Goal: Navigation & Orientation: Find specific page/section

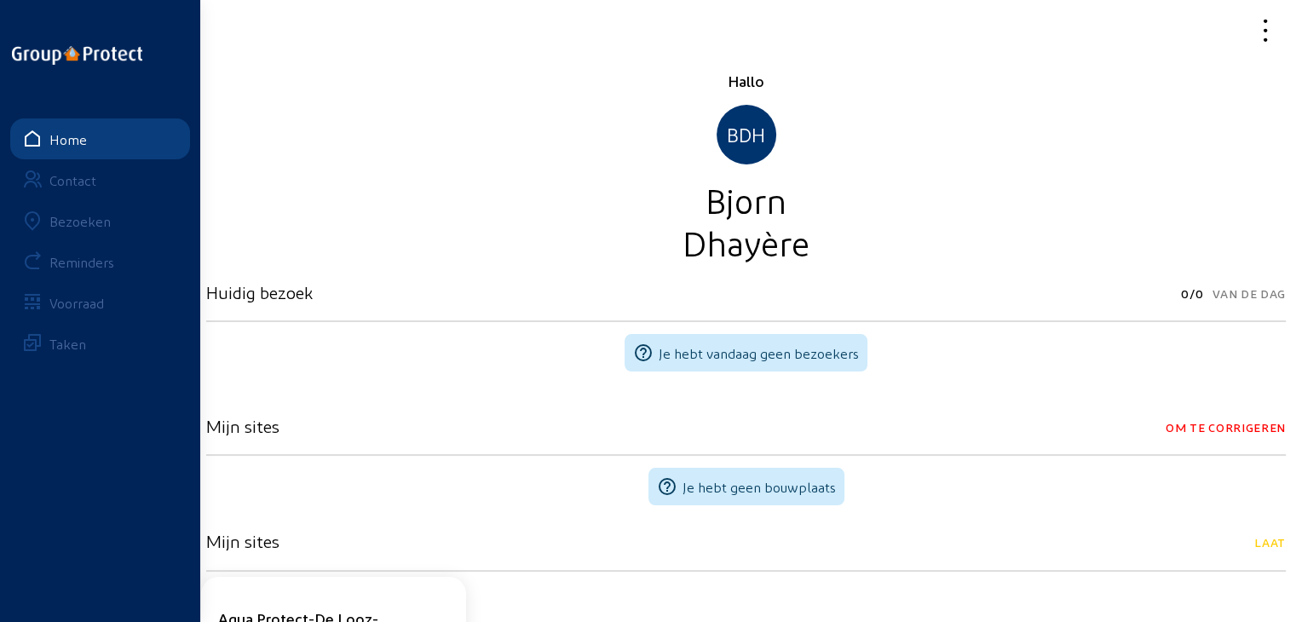
click at [75, 227] on div "Bezoeken" at bounding box center [79, 221] width 61 height 16
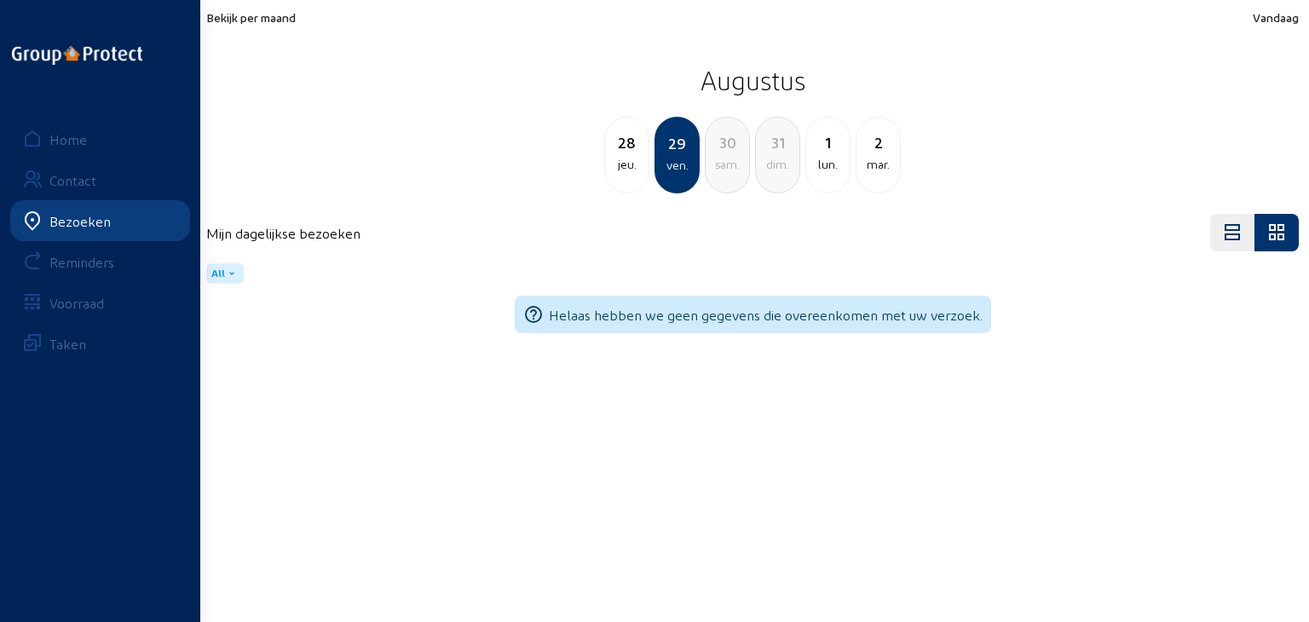
click at [251, 19] on span "Bekijk per maand" at bounding box center [250, 17] width 89 height 14
click at [273, 17] on span "Bekijk per maand" at bounding box center [250, 17] width 89 height 14
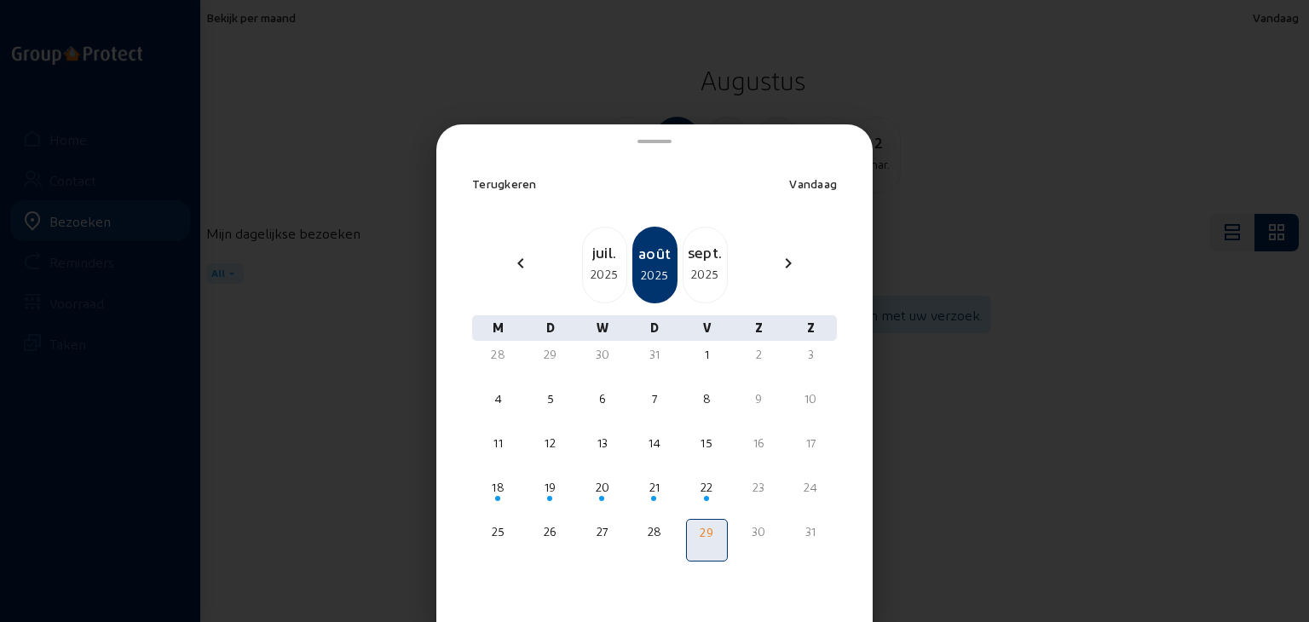
click at [688, 257] on div "sept." at bounding box center [705, 252] width 43 height 24
click at [688, 257] on div "oct." at bounding box center [705, 252] width 43 height 24
click at [688, 257] on div "nov." at bounding box center [705, 252] width 43 height 24
click at [268, 145] on div at bounding box center [654, 311] width 1309 height 622
